Goal: Task Accomplishment & Management: Use online tool/utility

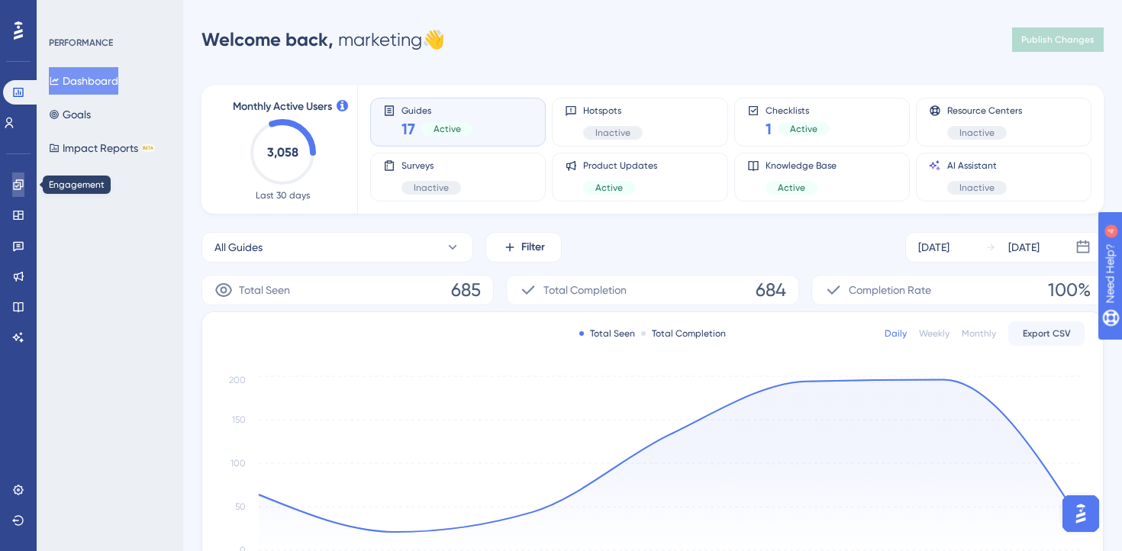
click at [16, 179] on icon at bounding box center [18, 185] width 12 height 12
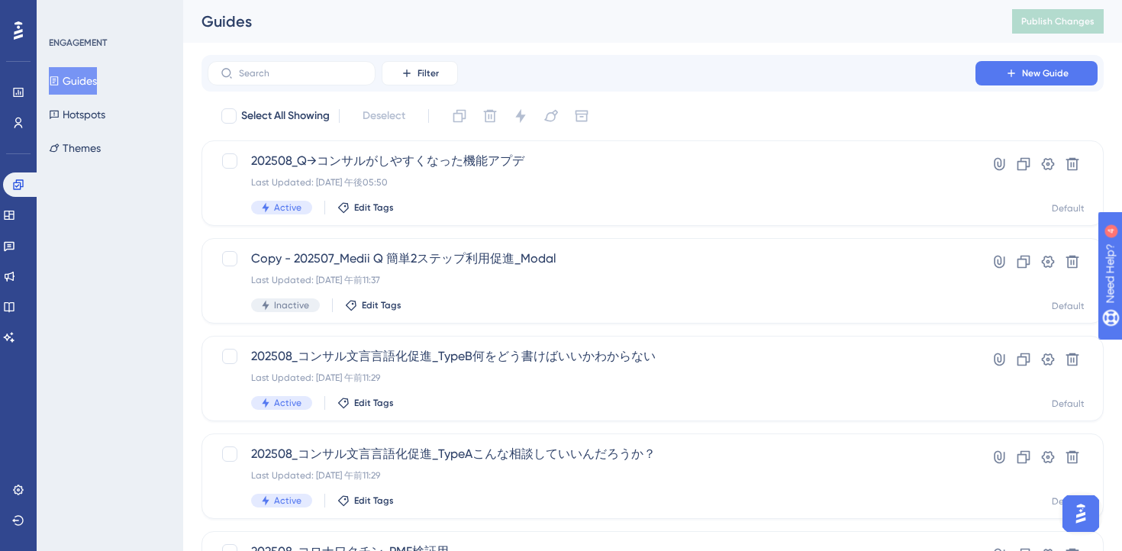
click at [861, 25] on div "Guides" at bounding box center [588, 21] width 773 height 21
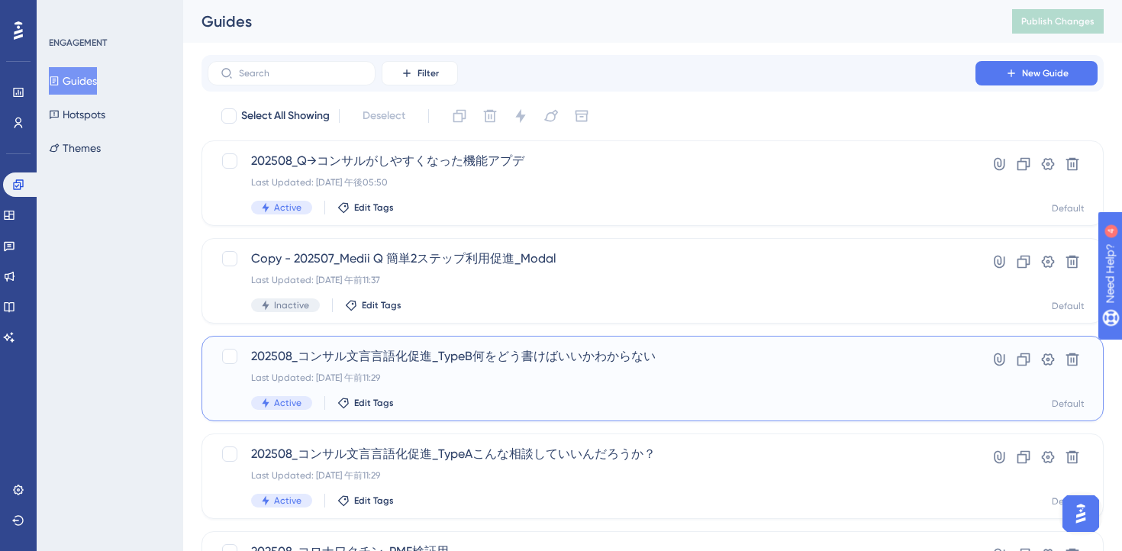
click at [710, 369] on div "202508_コンサル文言言語化促進_TypeB何をどう書けばいいかわからない Last Updated: [DATE] 午前11:29 Active Edi…" at bounding box center [591, 378] width 681 height 63
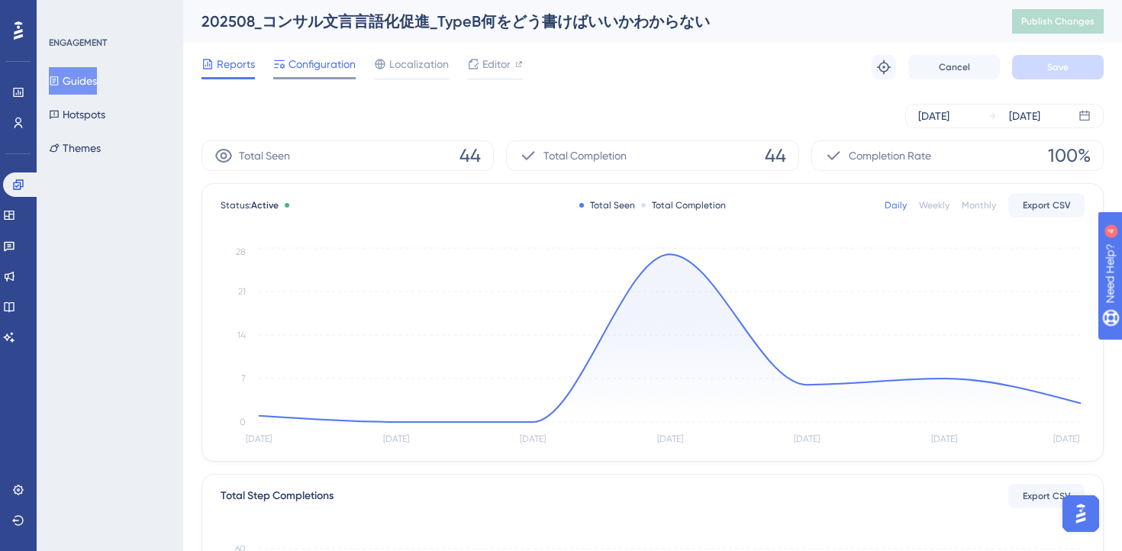
click at [305, 63] on span "Configuration" at bounding box center [322, 64] width 67 height 18
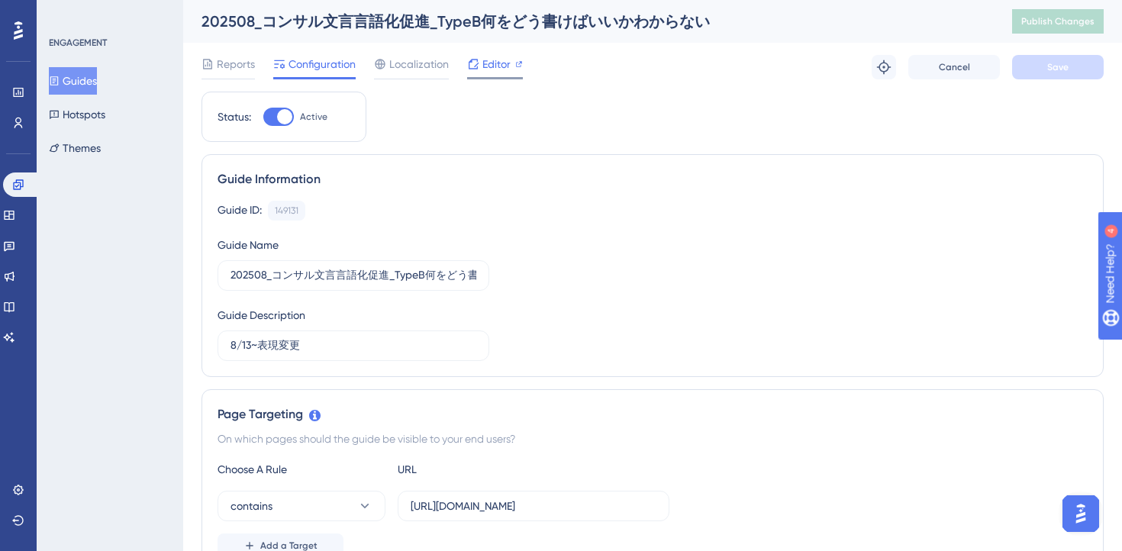
click at [491, 66] on span "Editor" at bounding box center [497, 64] width 28 height 18
click at [24, 188] on link at bounding box center [21, 185] width 37 height 24
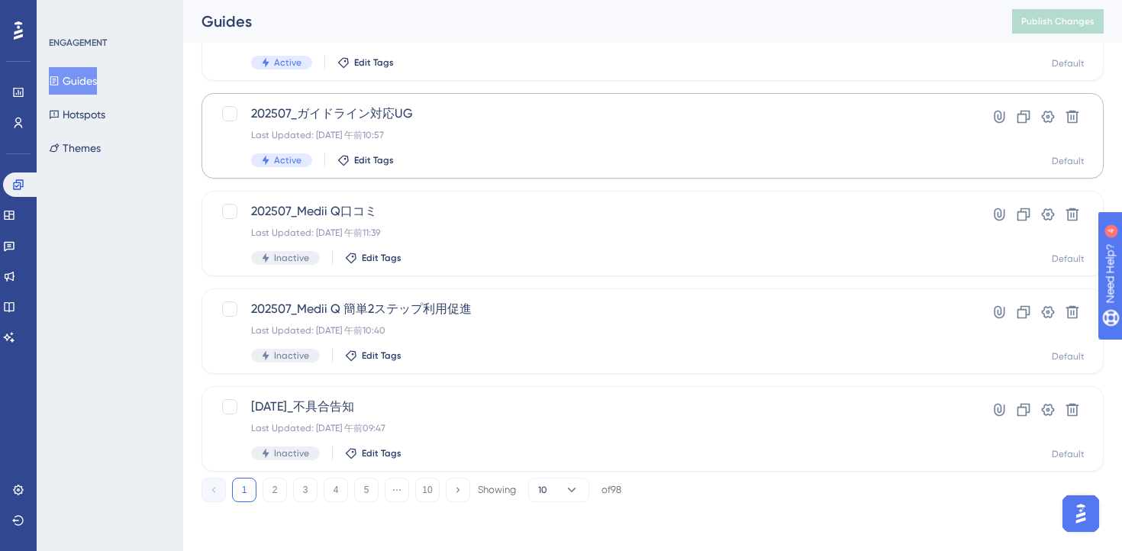
scroll to position [498, 0]
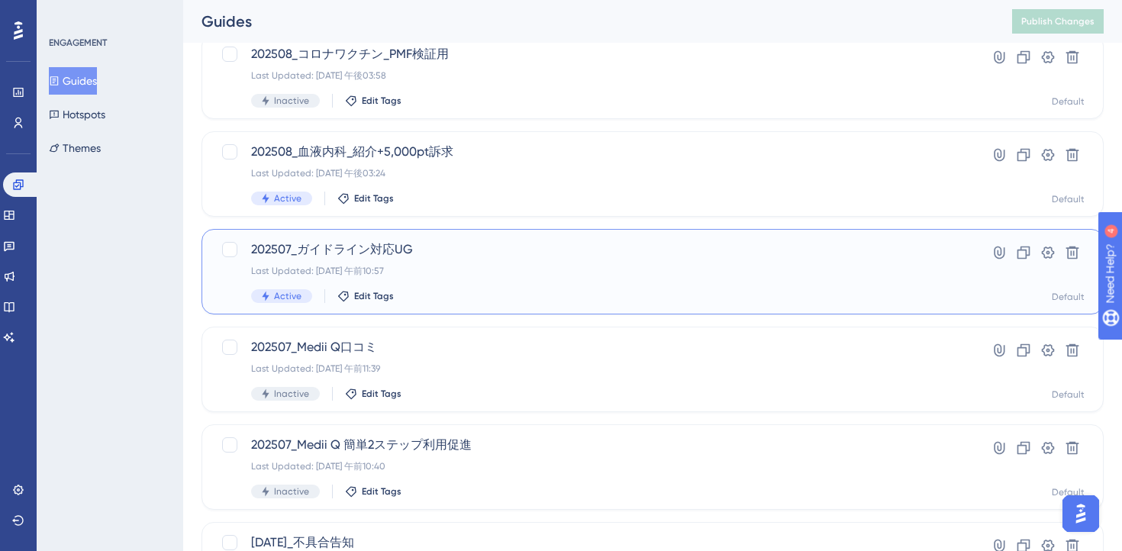
click at [543, 265] on div "Last Updated: [DATE] 午前10:57" at bounding box center [591, 271] width 681 height 12
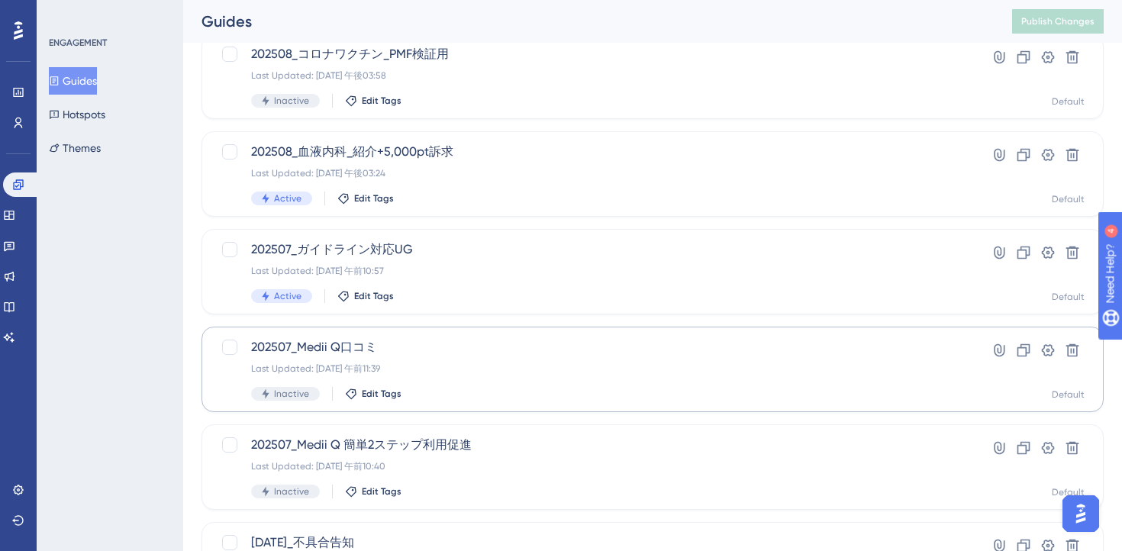
scroll to position [634, 0]
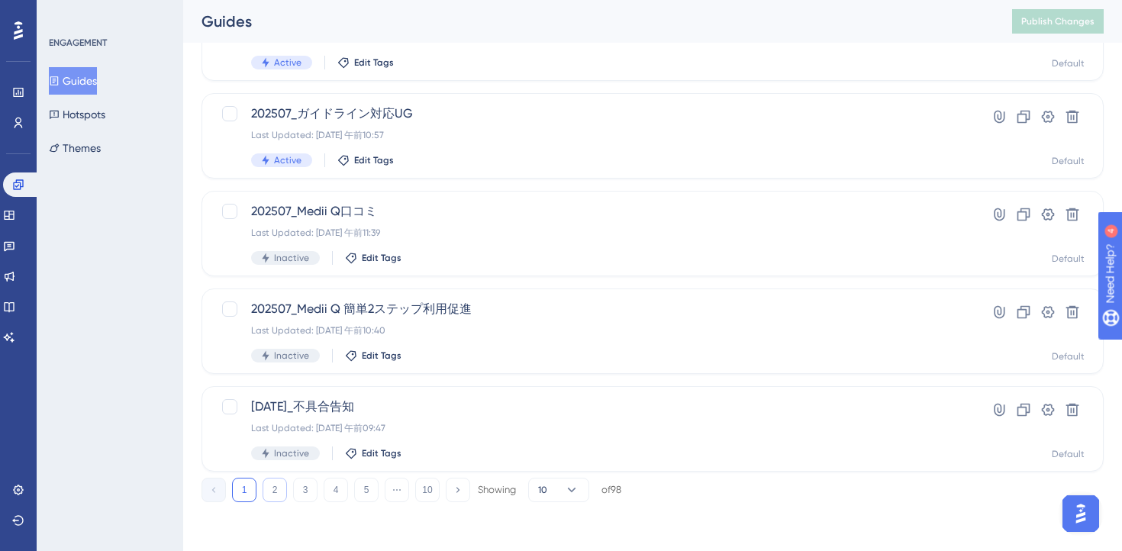
click at [270, 481] on button "2" at bounding box center [275, 490] width 24 height 24
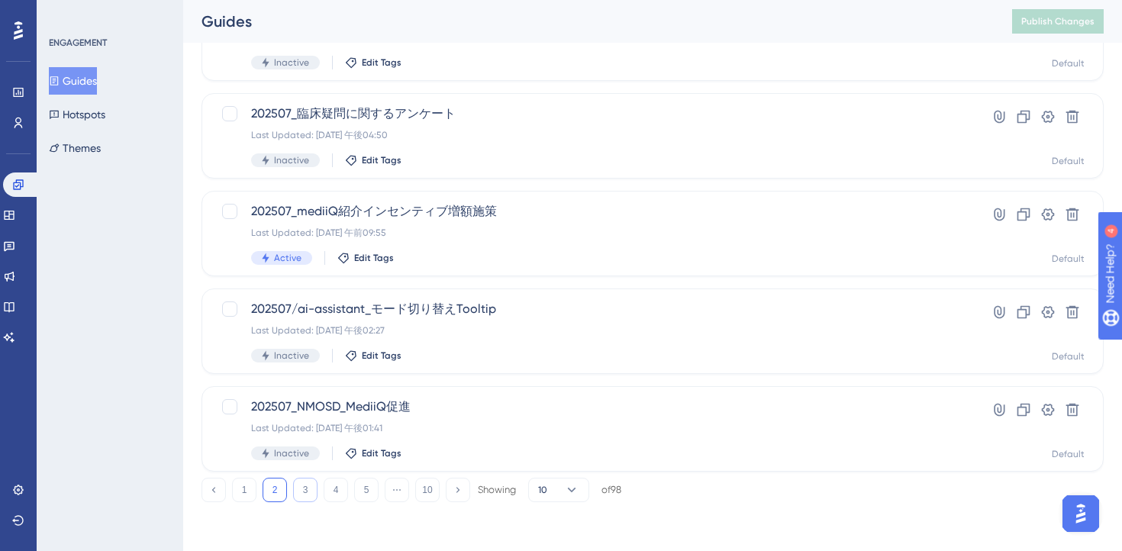
click at [301, 495] on button "3" at bounding box center [305, 490] width 24 height 24
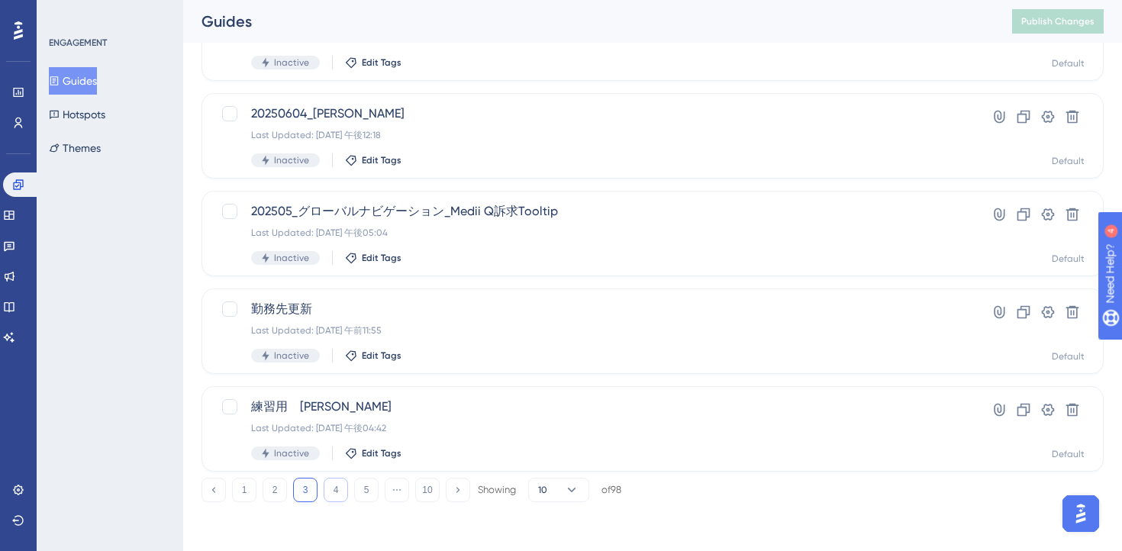
click at [334, 480] on button "4" at bounding box center [336, 490] width 24 height 24
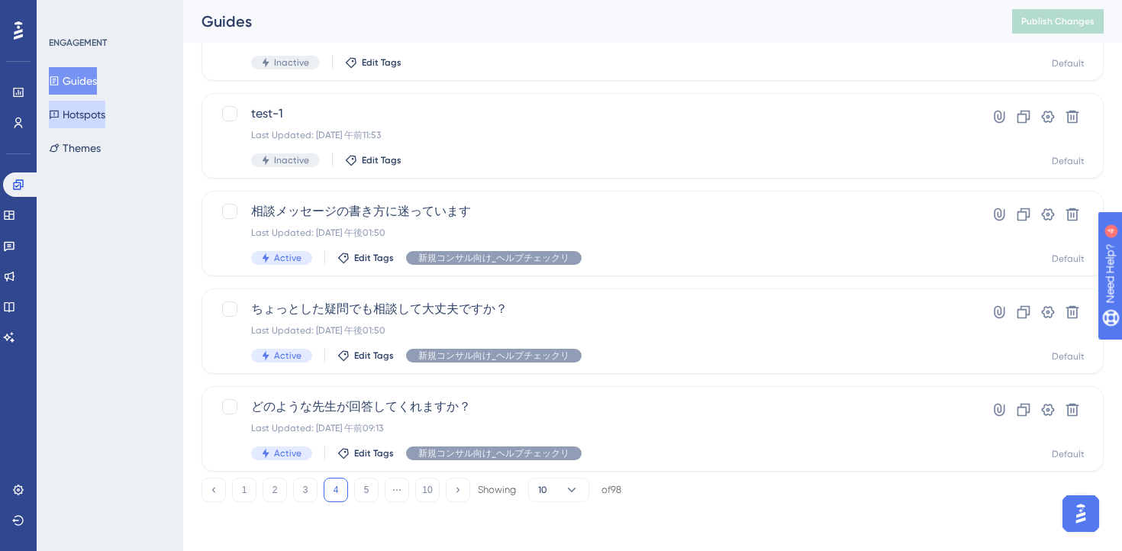
click at [82, 116] on button "Hotspots" at bounding box center [77, 114] width 57 height 27
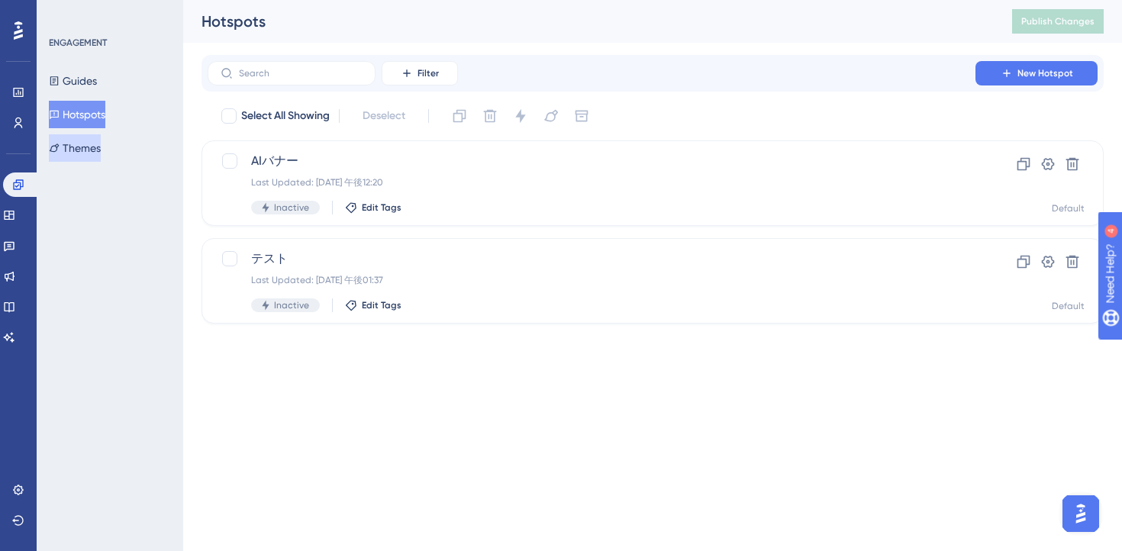
click at [76, 152] on button "Themes" at bounding box center [75, 147] width 52 height 27
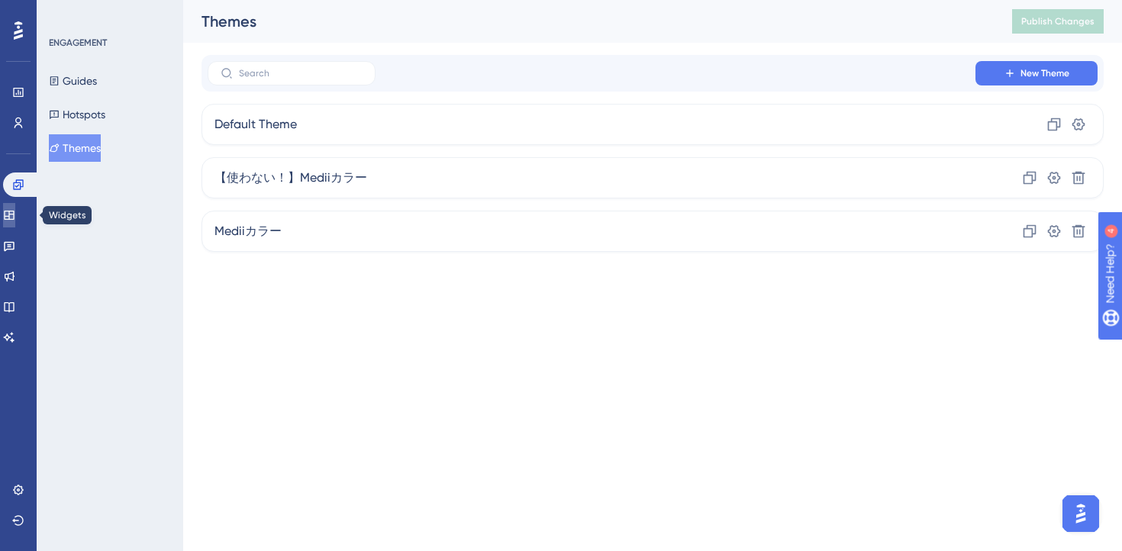
click at [14, 216] on icon at bounding box center [9, 215] width 10 height 9
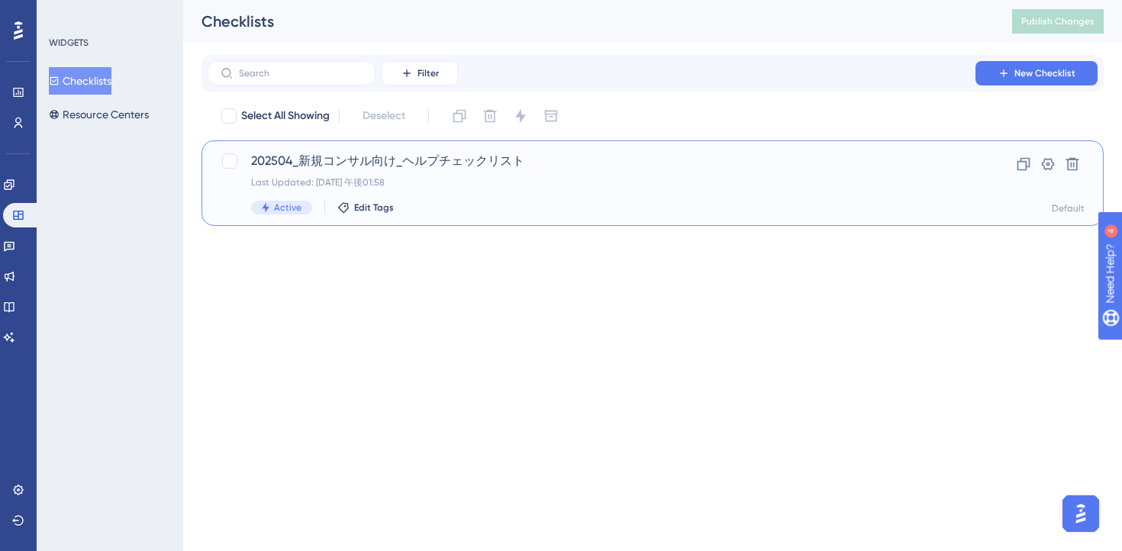
click at [507, 181] on div "Last Updated: [DATE] 午後01:58" at bounding box center [591, 182] width 681 height 12
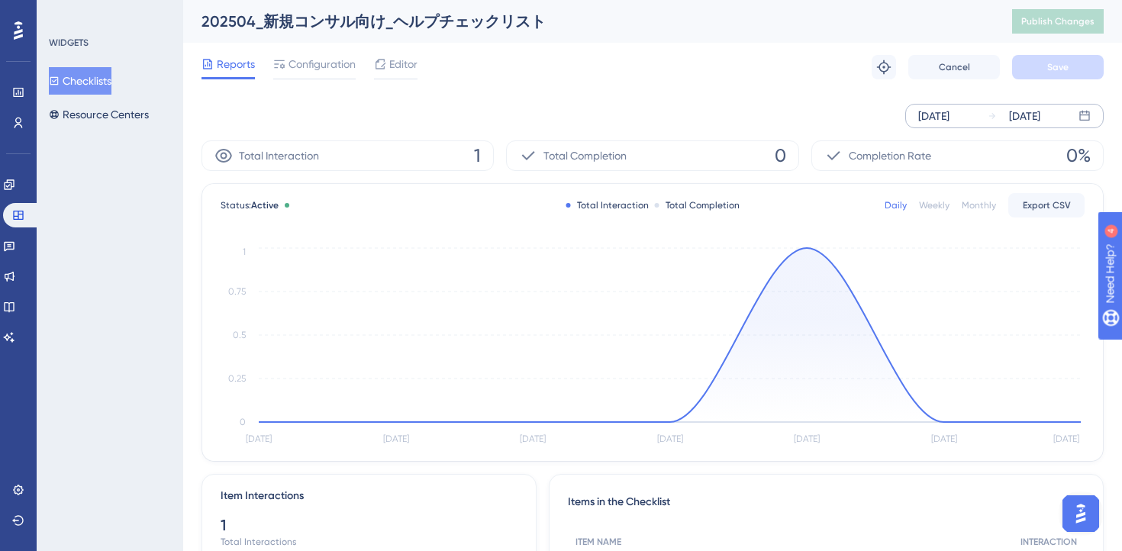
click at [1090, 118] on icon at bounding box center [1085, 116] width 12 height 12
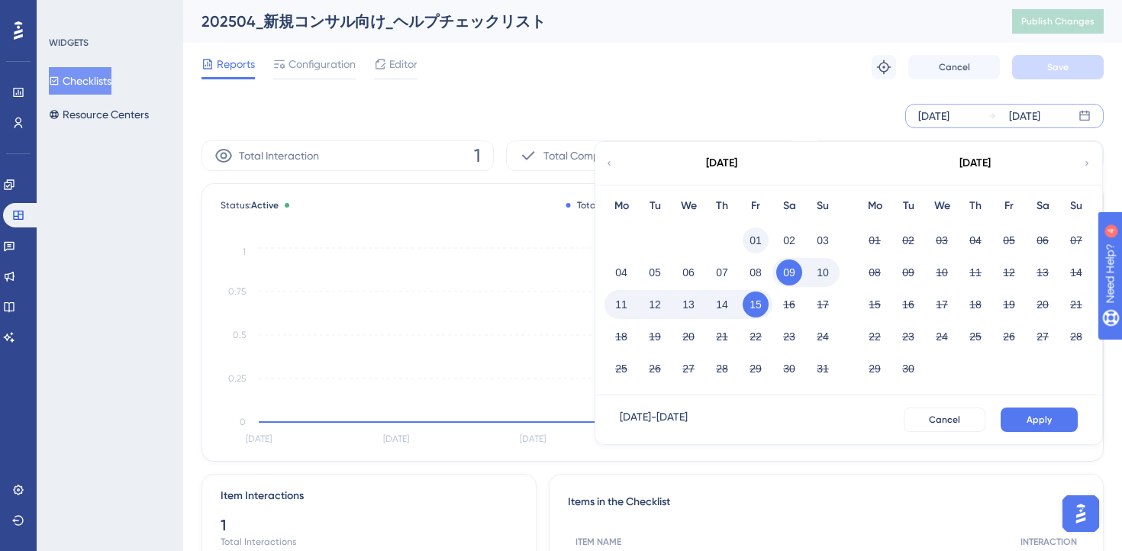
click at [754, 237] on button "01" at bounding box center [756, 241] width 26 height 26
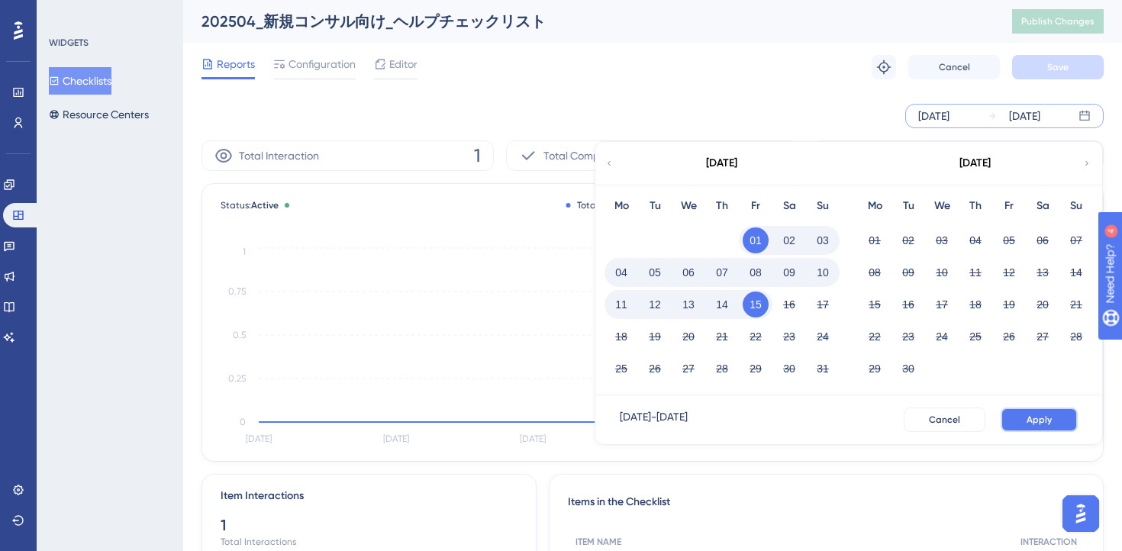
click at [1051, 423] on span "Apply" at bounding box center [1039, 420] width 25 height 12
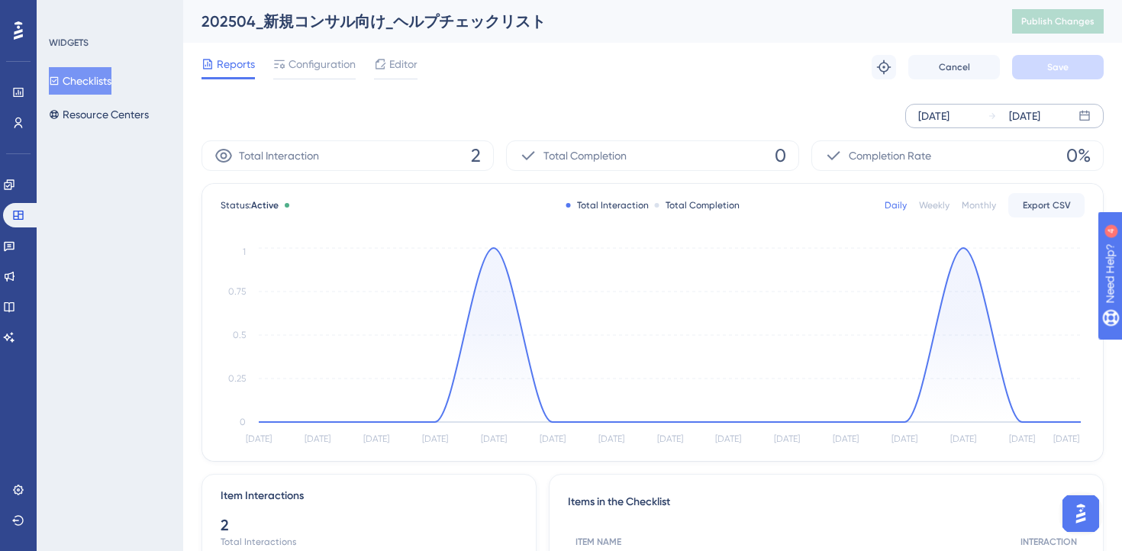
click at [1080, 116] on icon at bounding box center [1085, 116] width 12 height 12
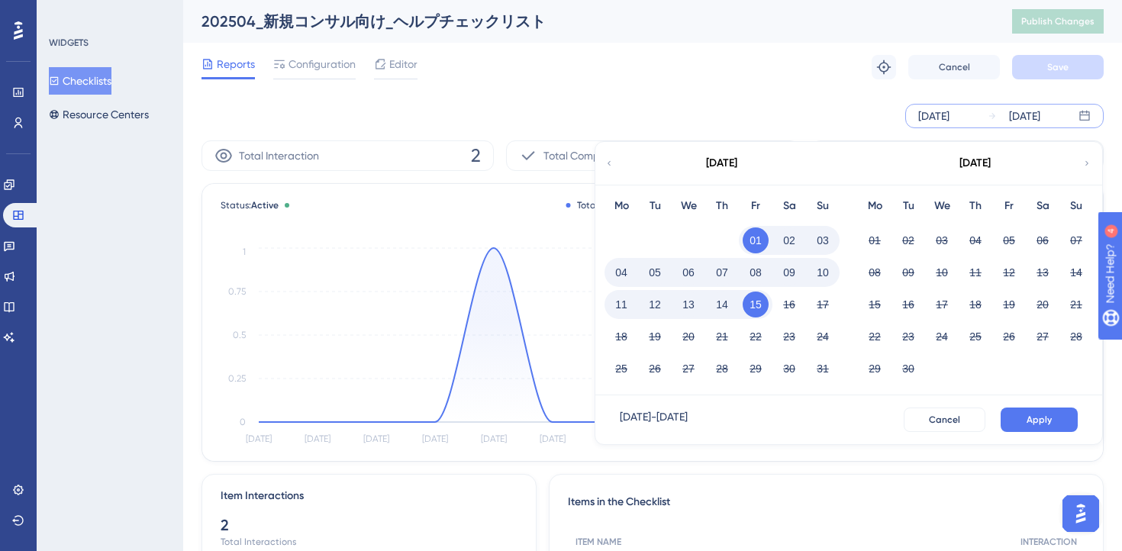
click at [609, 162] on icon at bounding box center [609, 163] width 3 height 5
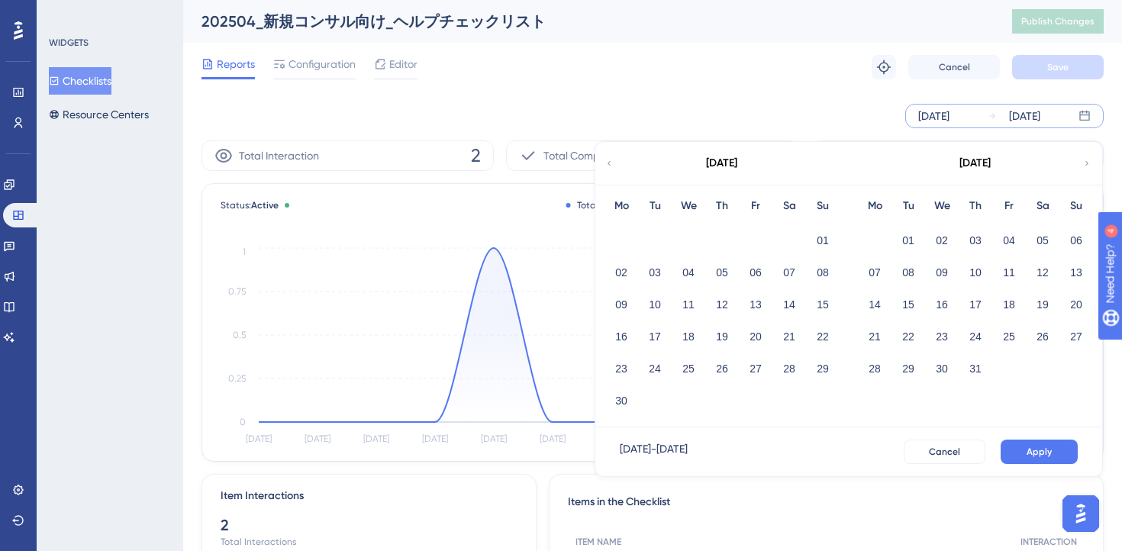
click at [609, 162] on icon at bounding box center [609, 163] width 3 height 5
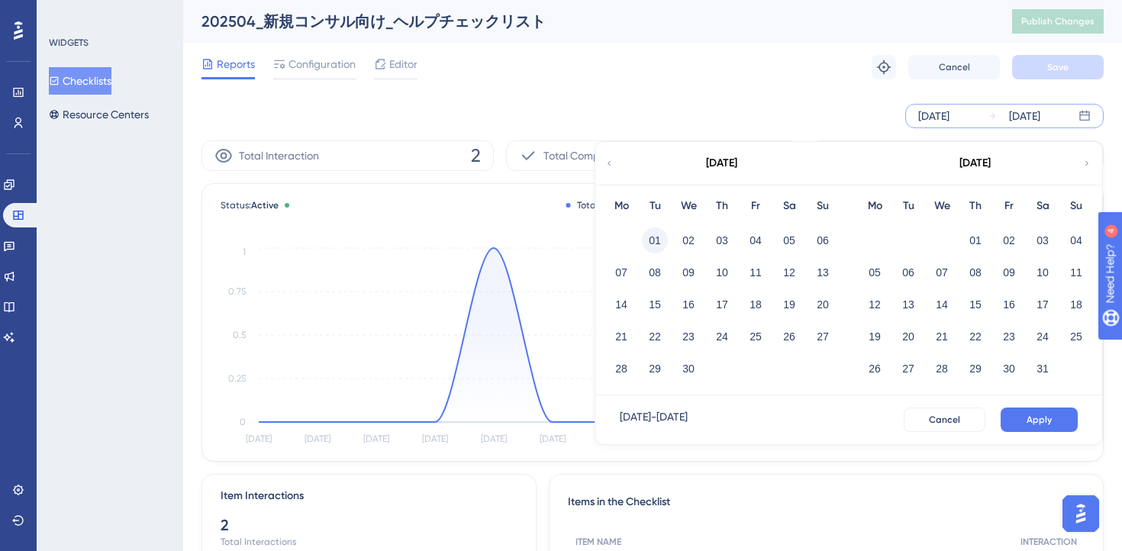
click at [644, 245] on button "01" at bounding box center [655, 241] width 26 height 26
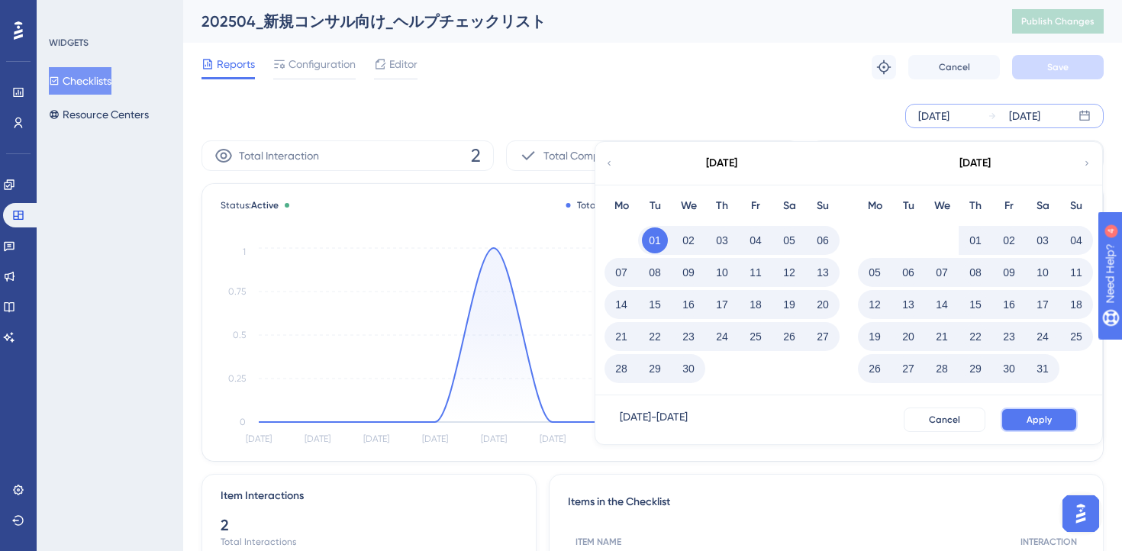
click at [1063, 418] on button "Apply" at bounding box center [1039, 420] width 77 height 24
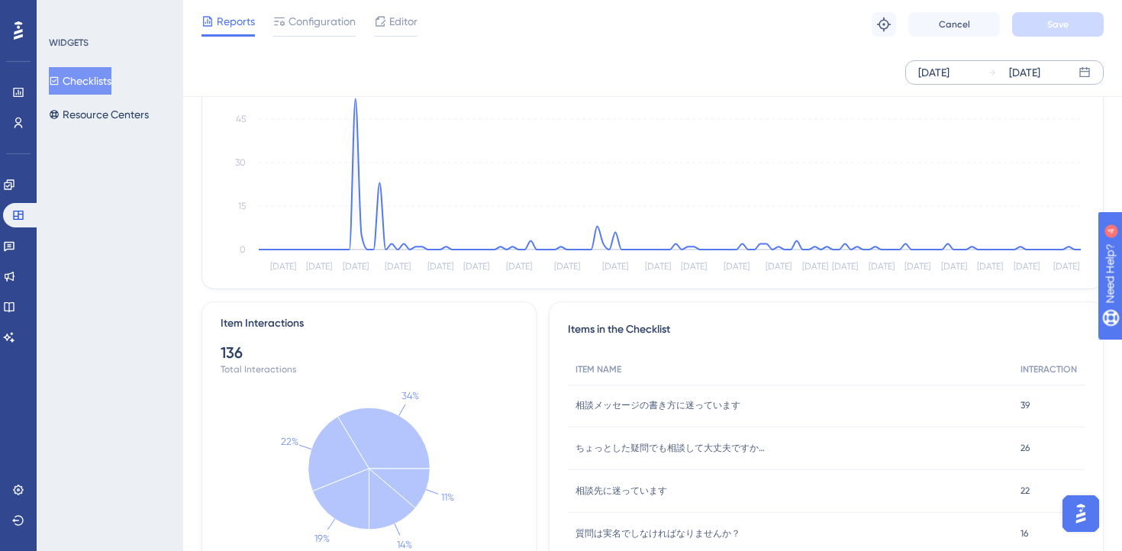
scroll to position [244, 0]
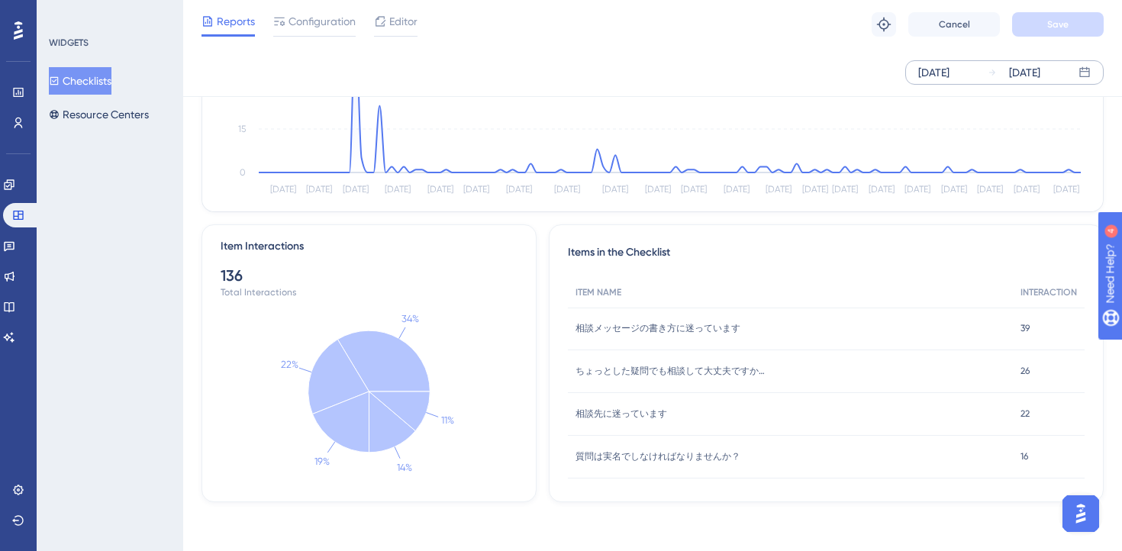
click at [541, 331] on div "Item Interactions 136 Total Interactions 34% 22% 19% 14% 11% Items in the Check…" at bounding box center [653, 363] width 902 height 278
